Goal: Find specific page/section: Find specific page/section

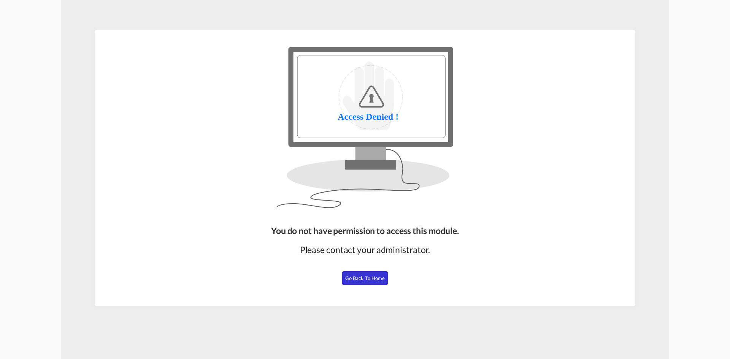
click at [381, 279] on span "Go Back to Home" at bounding box center [365, 278] width 40 height 6
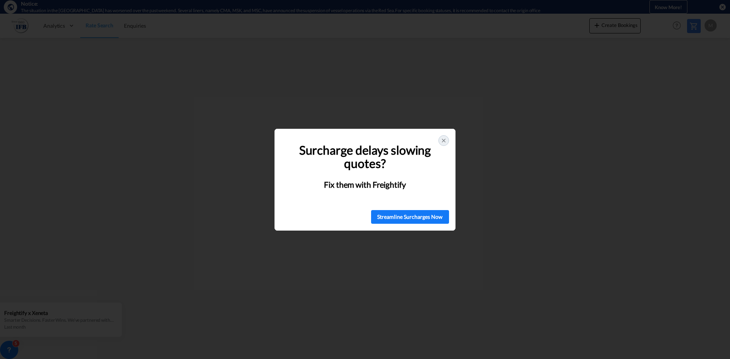
click at [445, 146] on div at bounding box center [444, 140] width 11 height 11
